Goal: Find specific page/section: Find specific page/section

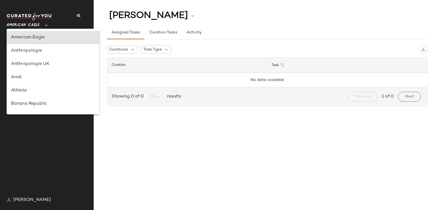
click at [33, 23] on span "American Eagle" at bounding box center [23, 24] width 33 height 10
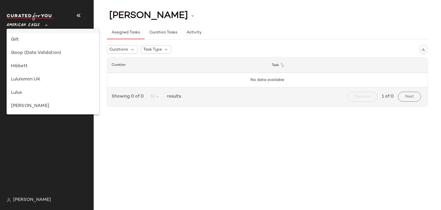
scroll to position [144, 0]
click at [39, 89] on div "Lulus" at bounding box center [53, 92] width 84 height 7
type input "**"
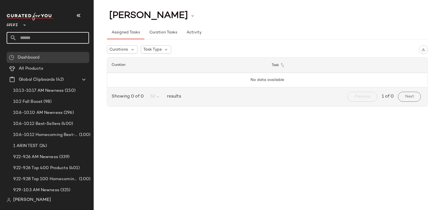
click at [29, 35] on input "text" at bounding box center [53, 38] width 73 height 12
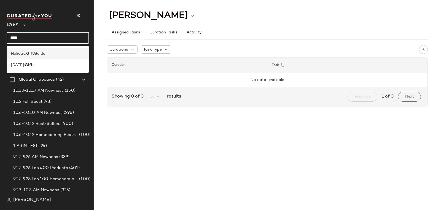
type input "****"
click at [35, 55] on span "Guide" at bounding box center [39, 54] width 11 height 6
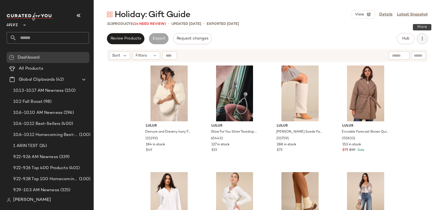
click at [424, 38] on icon "button" at bounding box center [423, 39] width 6 height 6
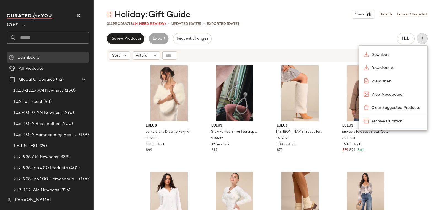
click at [407, 44] on div "Download Download All View Brief View Moodboard Clear Suggested Products Archiv…" at bounding box center [393, 87] width 69 height 86
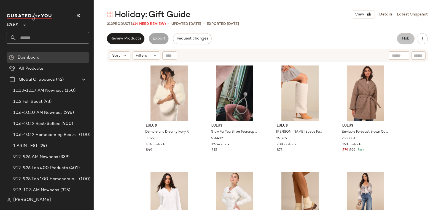
click at [406, 38] on span "Hub" at bounding box center [406, 38] width 8 height 4
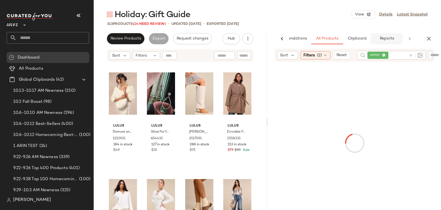
click at [395, 38] on button "Reports" at bounding box center [387, 38] width 32 height 11
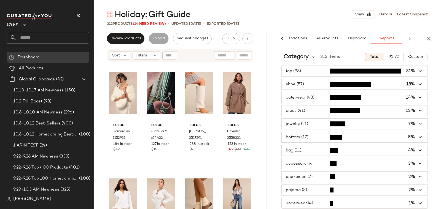
scroll to position [0, 26]
click at [42, 38] on input "text" at bounding box center [53, 38] width 73 height 12
